Goal: Information Seeking & Learning: Find specific fact

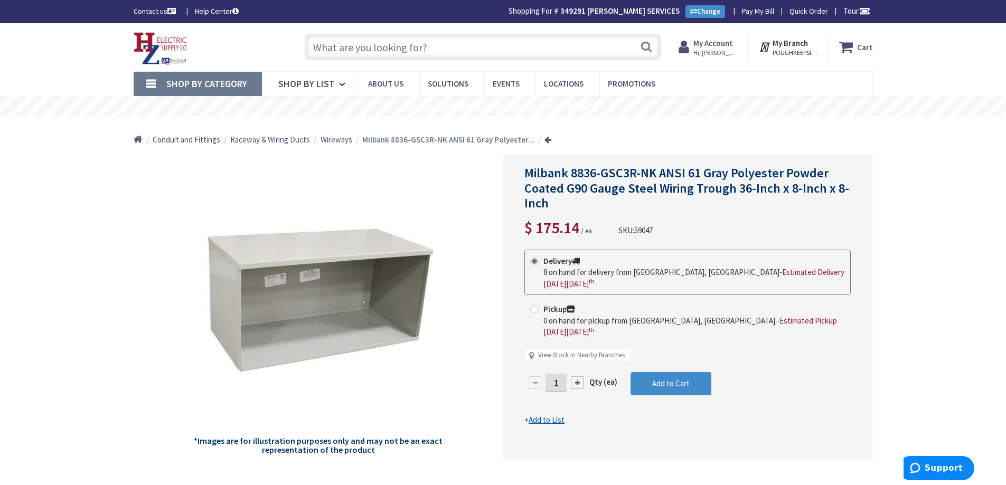
click at [478, 43] on input "text" at bounding box center [483, 47] width 356 height 26
paste input "U4493-XL"
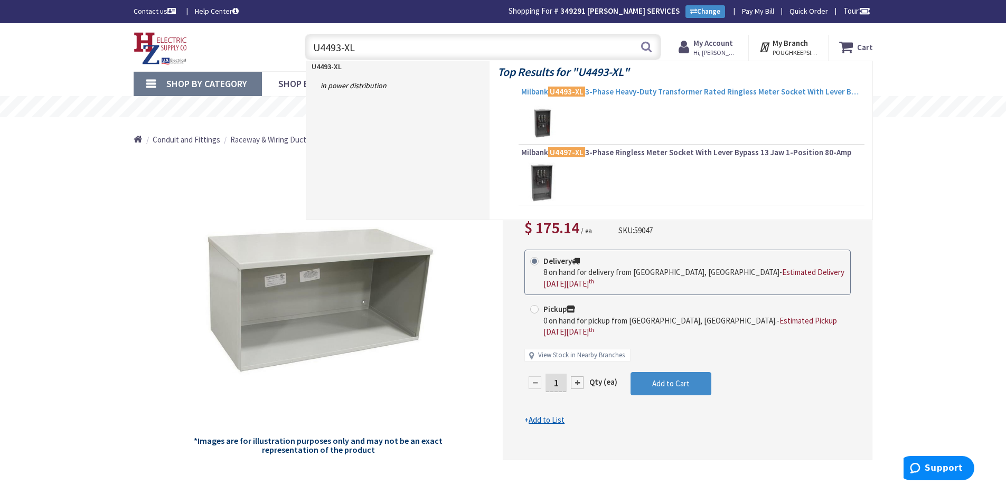
type input "U4493-XL"
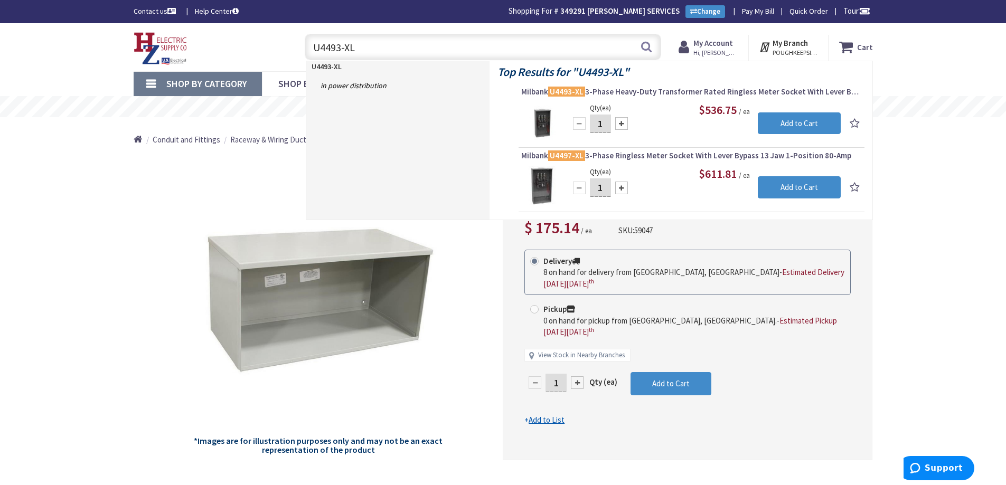
click at [691, 91] on span "Milbank U4493-XL 3-Phase Heavy-Duty Transformer Rated Ringless Meter Socket Wit…" at bounding box center [691, 92] width 341 height 11
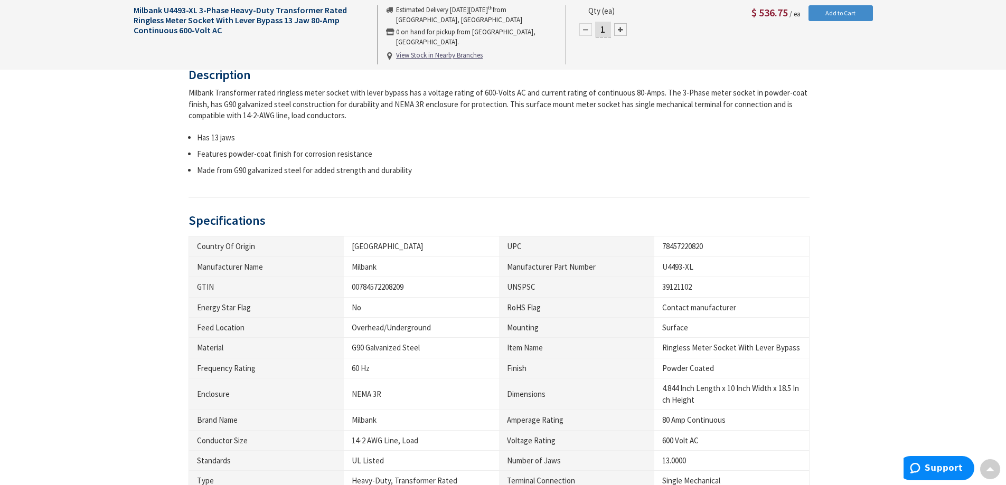
scroll to position [422, 0]
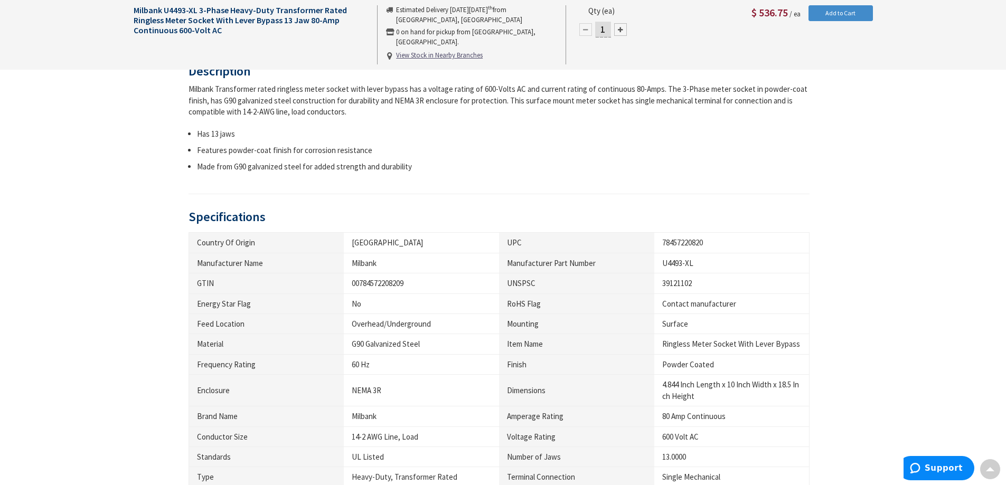
click at [674, 242] on div "78457220820" at bounding box center [731, 242] width 139 height 11
copy div "78457220820"
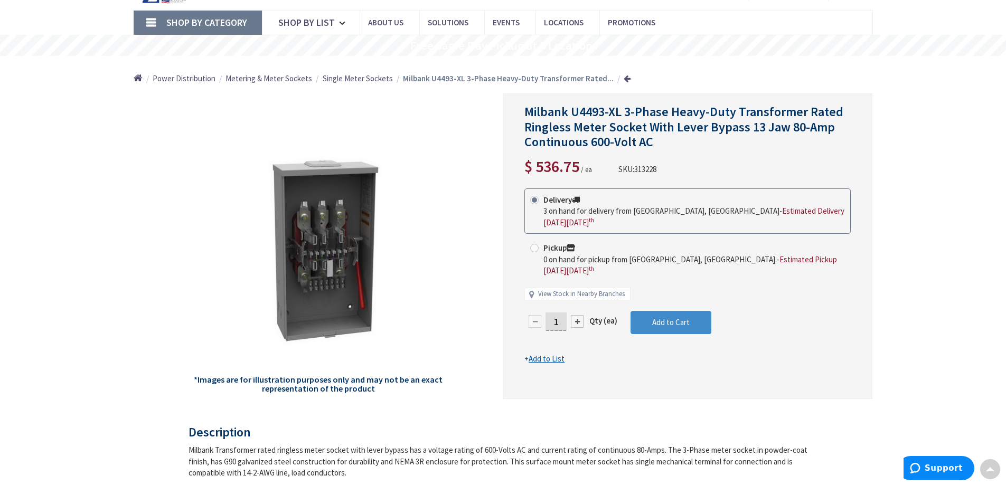
scroll to position [0, 0]
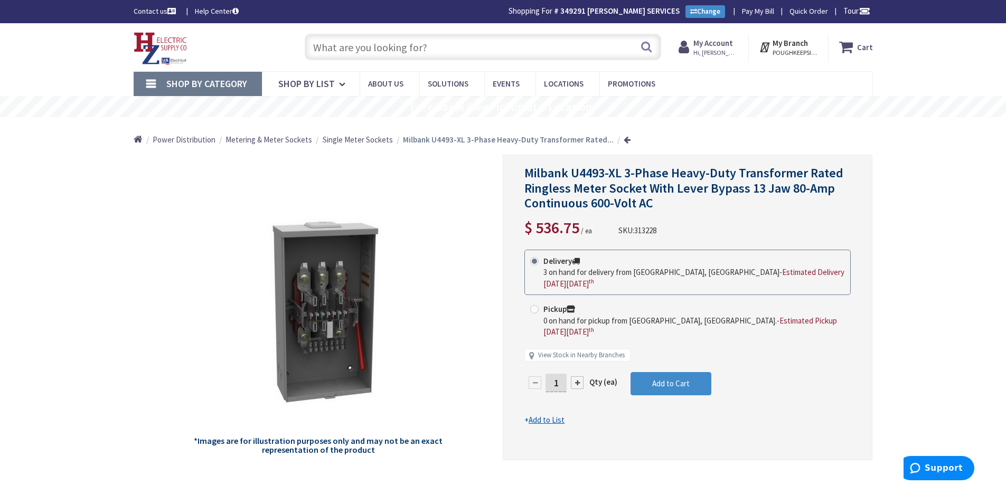
click at [655, 232] on span "313228" at bounding box center [645, 230] width 22 height 10
copy span "313228"
